Goal: Navigation & Orientation: Find specific page/section

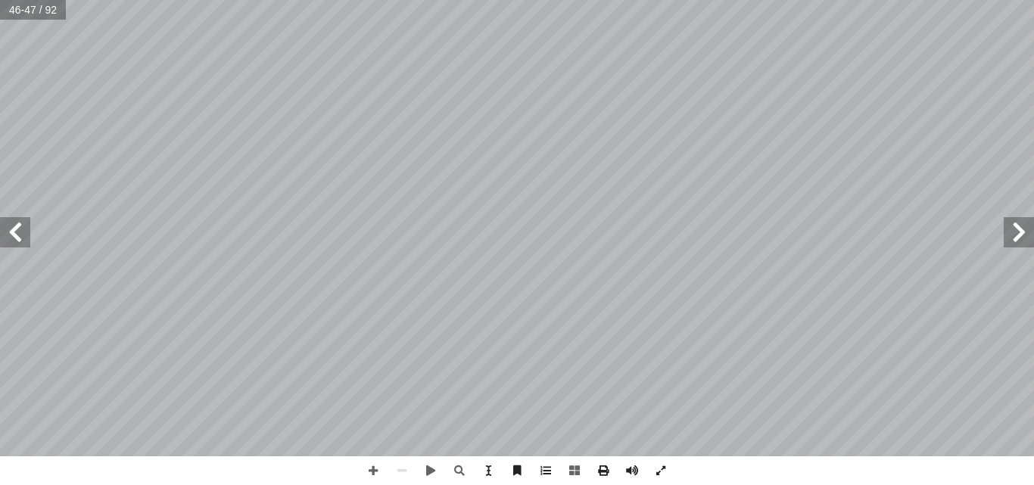
drag, startPoint x: 0, startPoint y: 0, endPoint x: 20, endPoint y: 235, distance: 235.6
click at [20, 235] on span at bounding box center [15, 232] width 30 height 30
click at [1017, 233] on span at bounding box center [1019, 232] width 30 height 30
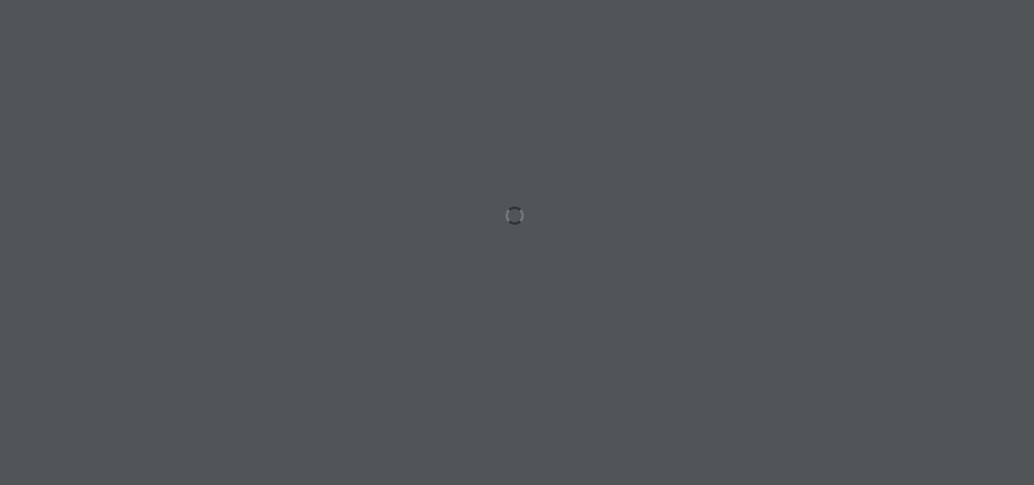
click at [634, 176] on div at bounding box center [517, 242] width 1034 height 485
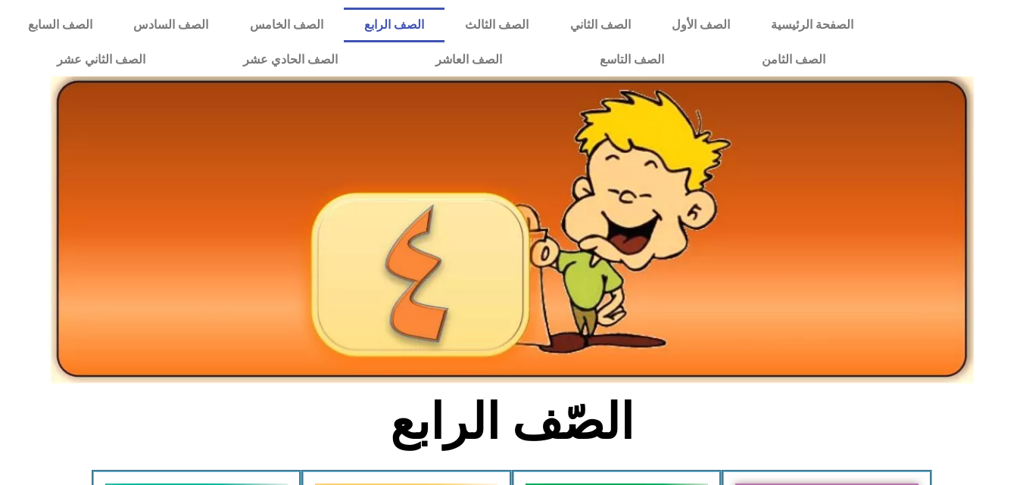
scroll to position [388, 0]
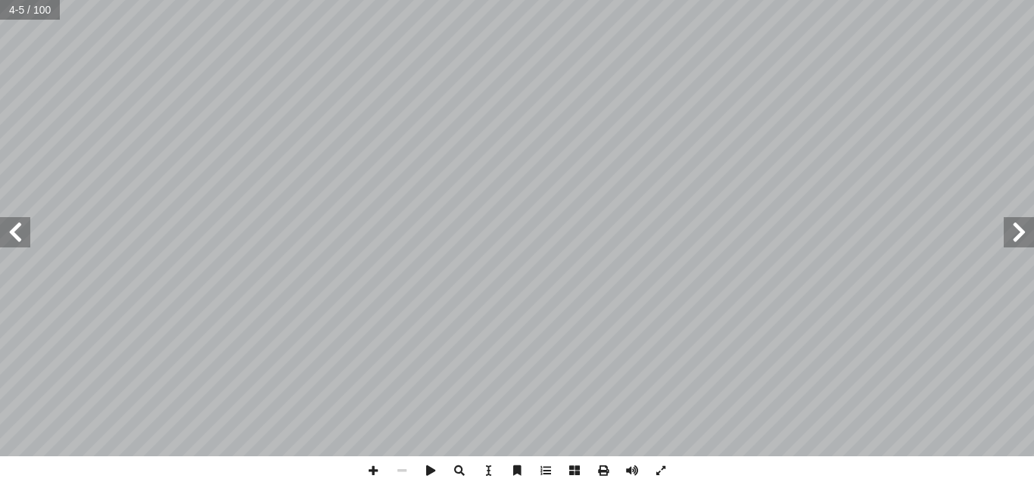
click at [1022, 226] on span at bounding box center [1019, 232] width 30 height 30
